Goal: Navigation & Orientation: Find specific page/section

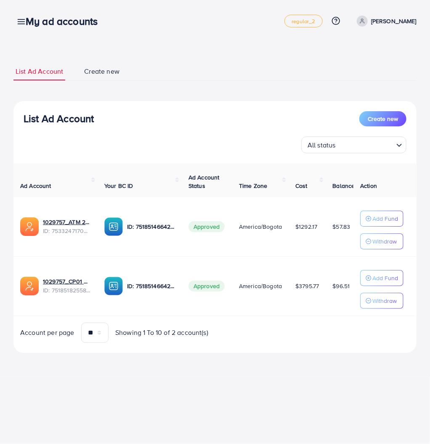
click at [21, 20] on div "My ad accounts" at bounding box center [65, 21] width 92 height 12
click at [22, 23] on div "My ad accounts" at bounding box center [65, 21] width 92 height 12
click at [20, 21] on div "My ad accounts" at bounding box center [65, 21] width 92 height 12
click at [18, 21] on icon at bounding box center [21, 21] width 9 height 9
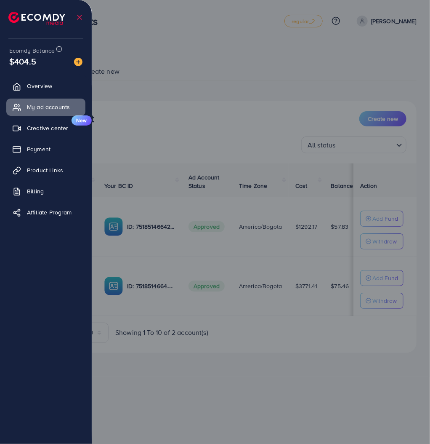
click at [223, 69] on div at bounding box center [215, 266] width 430 height 532
